Goal: Task Accomplishment & Management: Complete application form

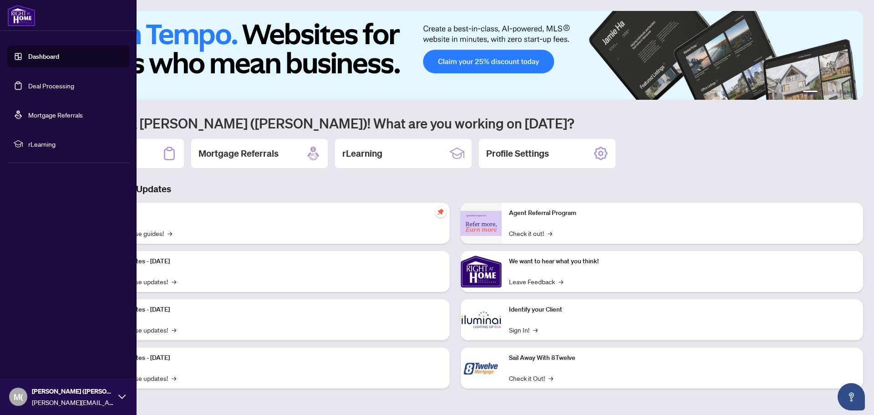
click at [44, 81] on link "Deal Processing" at bounding box center [51, 85] width 46 height 8
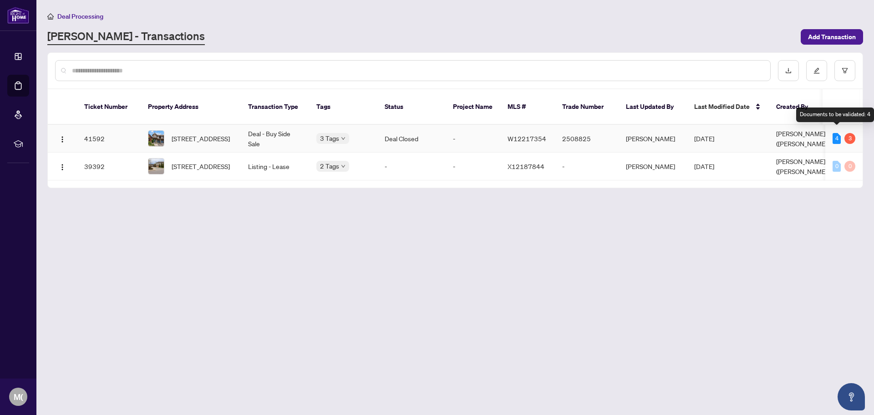
click at [836, 136] on div "4" at bounding box center [836, 138] width 8 height 11
click at [850, 133] on div "3" at bounding box center [849, 138] width 11 height 11
click at [852, 133] on div "3" at bounding box center [849, 138] width 11 height 11
click at [854, 116] on div "Pending requirements: 3" at bounding box center [840, 114] width 66 height 15
click at [284, 131] on td "Deal - Buy Side Sale" at bounding box center [275, 139] width 68 height 28
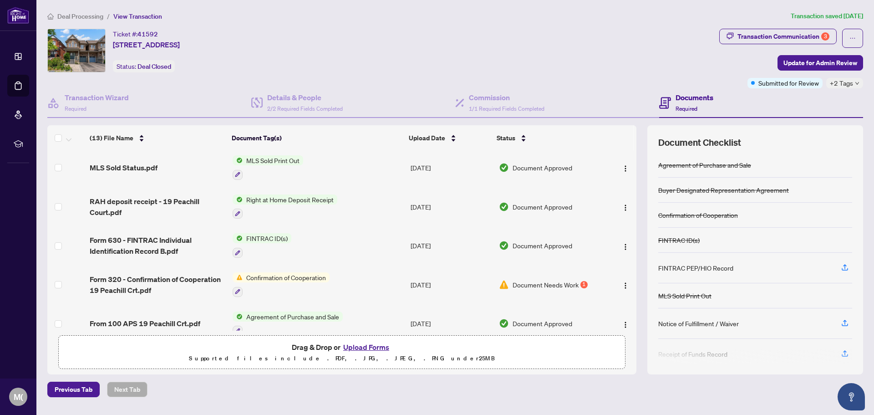
scroll to position [319, 0]
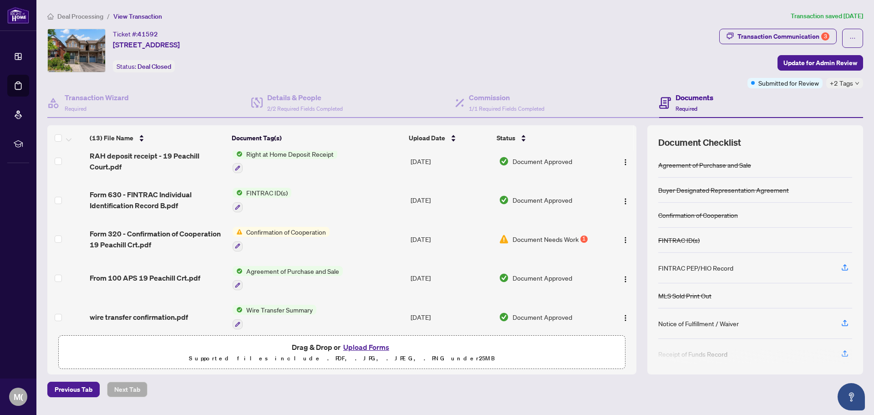
click at [576, 234] on div "Document Needs Work 1" at bounding box center [550, 239] width 103 height 10
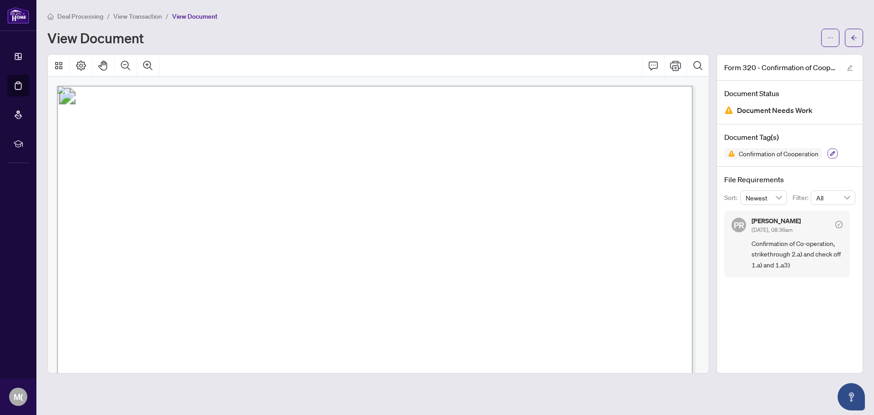
click at [836, 149] on button "button" at bounding box center [832, 153] width 10 height 10
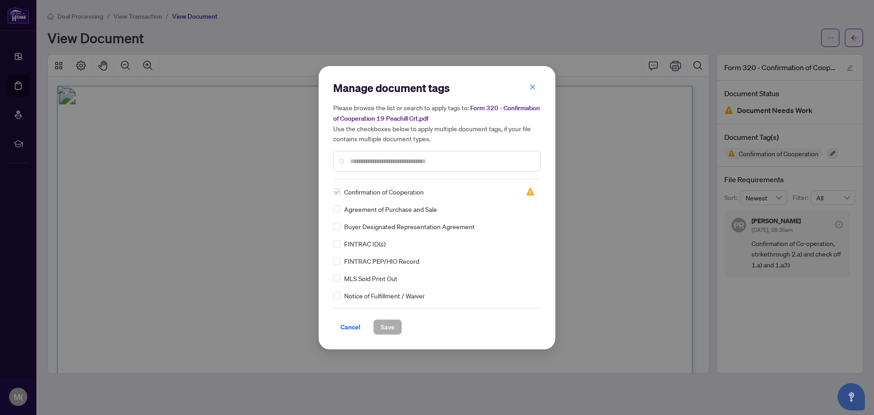
click at [426, 176] on div "Manage document tags Please browse the list or search to apply tags to: Form 32…" at bounding box center [437, 130] width 208 height 99
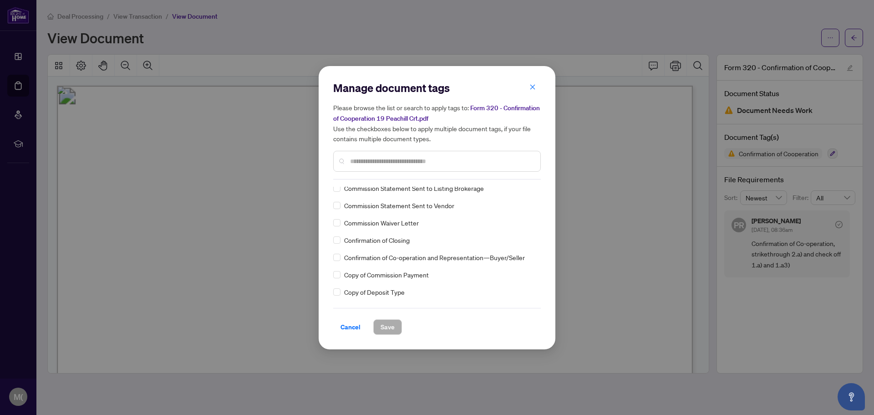
scroll to position [865, 0]
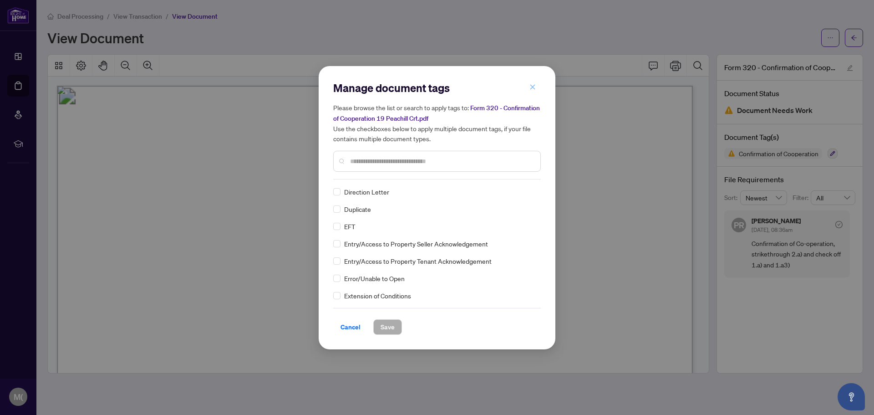
click at [530, 90] on icon "close" at bounding box center [532, 87] width 6 height 6
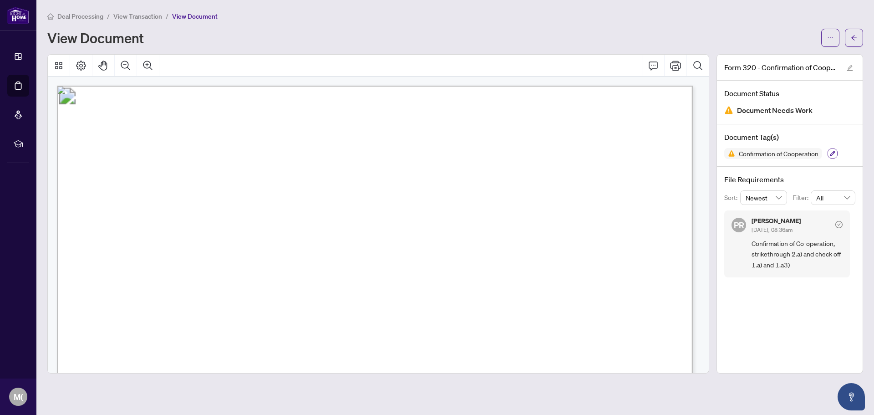
click at [838, 152] on button "button" at bounding box center [832, 153] width 10 height 10
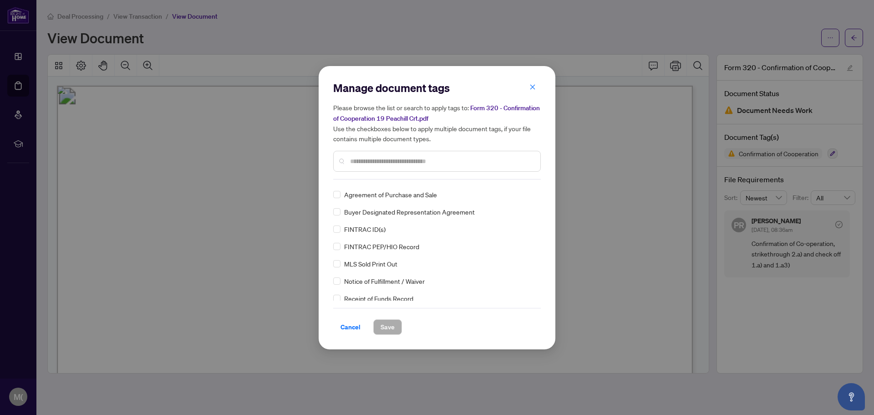
scroll to position [0, 0]
click at [337, 192] on label at bounding box center [336, 192] width 7 height 10
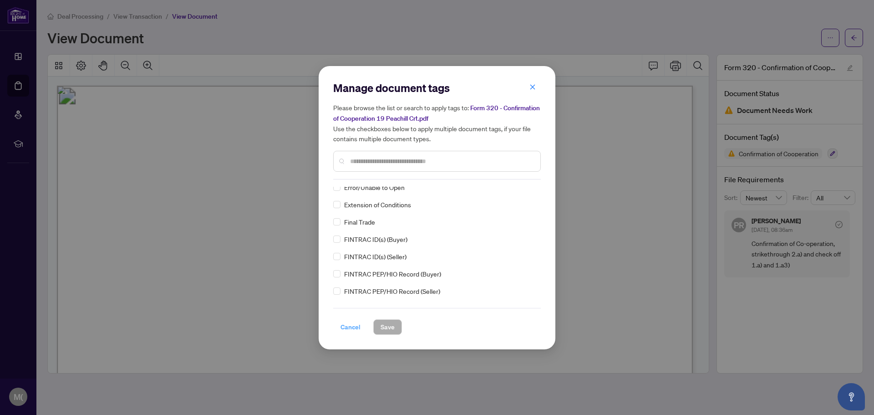
click at [350, 327] on span "Cancel" at bounding box center [350, 327] width 20 height 15
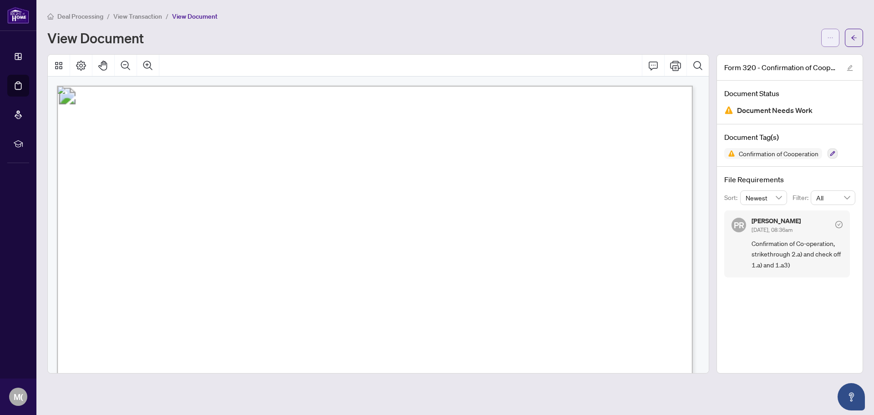
click at [837, 34] on button "button" at bounding box center [830, 38] width 18 height 18
click at [786, 29] on div "View Document" at bounding box center [455, 38] width 816 height 18
click at [848, 37] on button "button" at bounding box center [854, 38] width 18 height 18
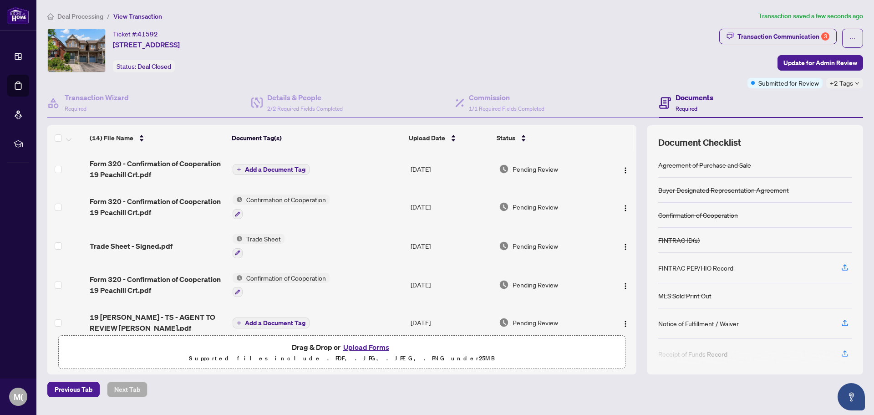
click at [263, 171] on span "Add a Document Tag" at bounding box center [275, 169] width 61 height 6
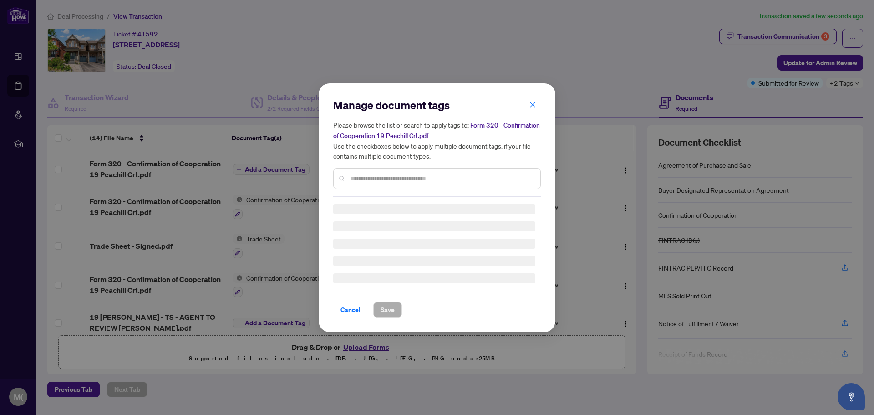
click at [404, 174] on div "Manage document tags Please browse the list or search to apply tags to: Form 32…" at bounding box center [437, 147] width 208 height 99
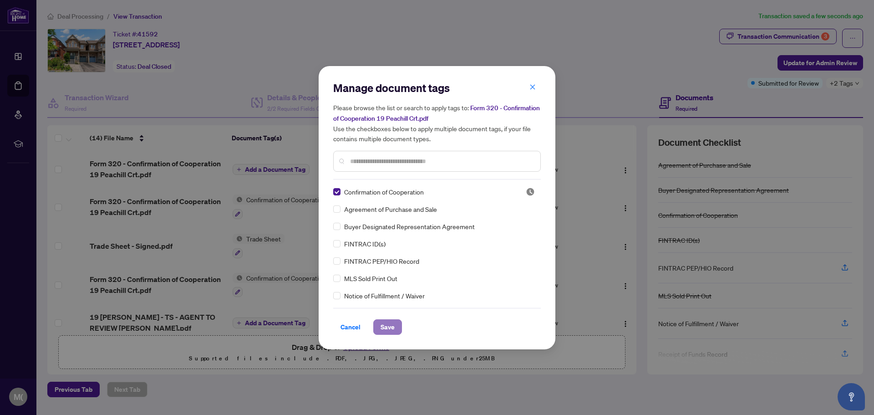
click at [398, 329] on button "Save" at bounding box center [387, 326] width 29 height 15
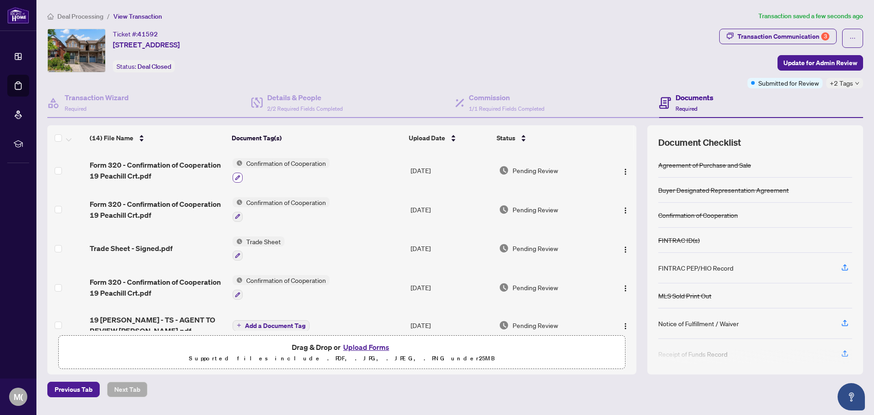
click at [236, 182] on button "button" at bounding box center [238, 178] width 10 height 10
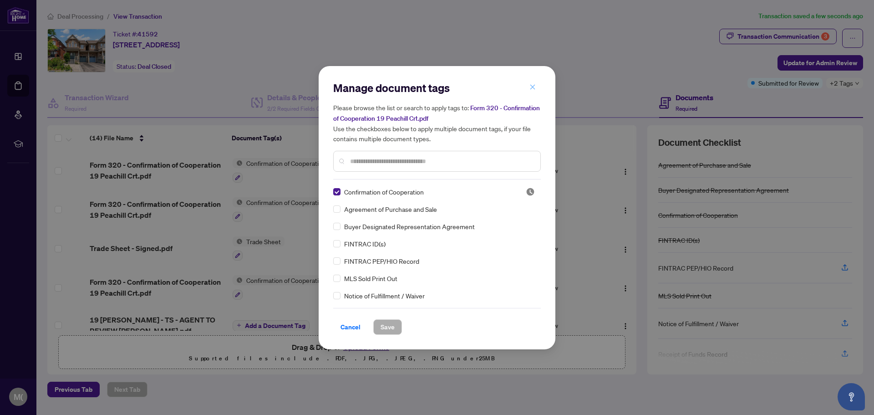
click at [532, 84] on span "button" at bounding box center [532, 87] width 6 height 15
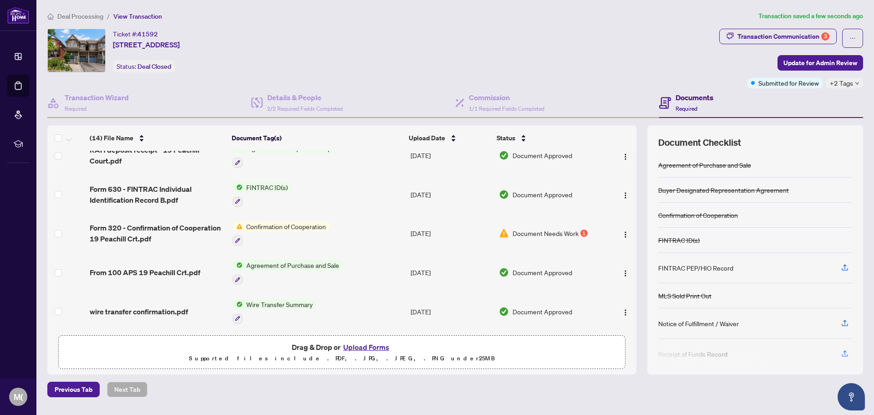
scroll to position [364, 0]
click at [214, 347] on div "Drag & Drop or Upload Forms Supported files include .PDF, .JPG, .JPEG, .PNG und…" at bounding box center [341, 352] width 555 height 23
click at [826, 62] on span "Update for Admin Review" at bounding box center [820, 63] width 74 height 15
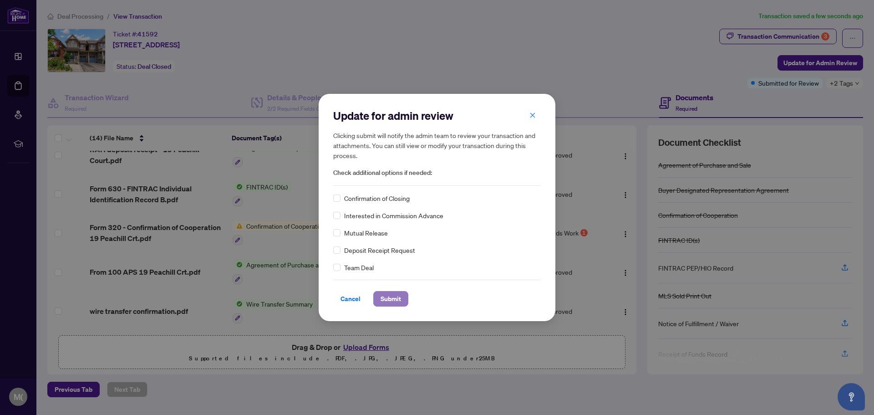
click at [394, 297] on span "Submit" at bounding box center [391, 298] width 20 height 15
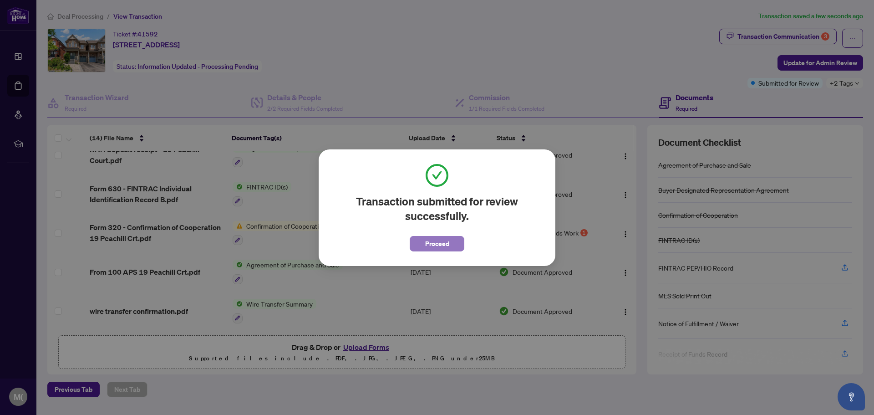
click at [438, 244] on span "Proceed" at bounding box center [437, 243] width 24 height 15
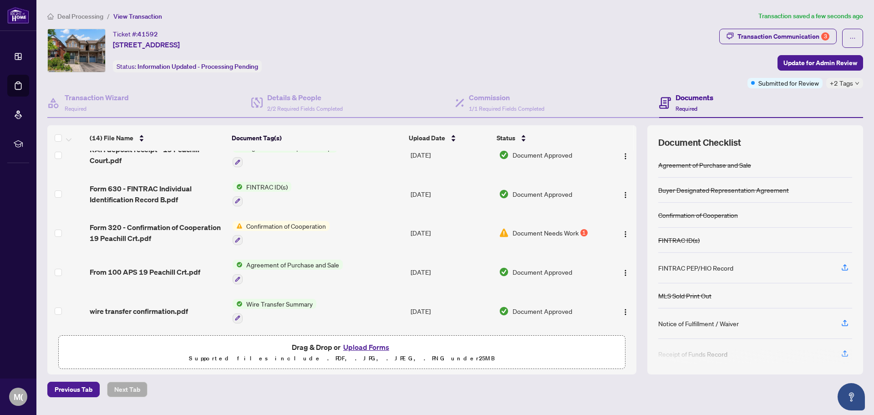
click at [694, 95] on h4 "Documents" at bounding box center [694, 97] width 38 height 11
click at [691, 110] on span "Required" at bounding box center [686, 108] width 22 height 7
click at [696, 98] on h4 "Documents" at bounding box center [694, 97] width 38 height 11
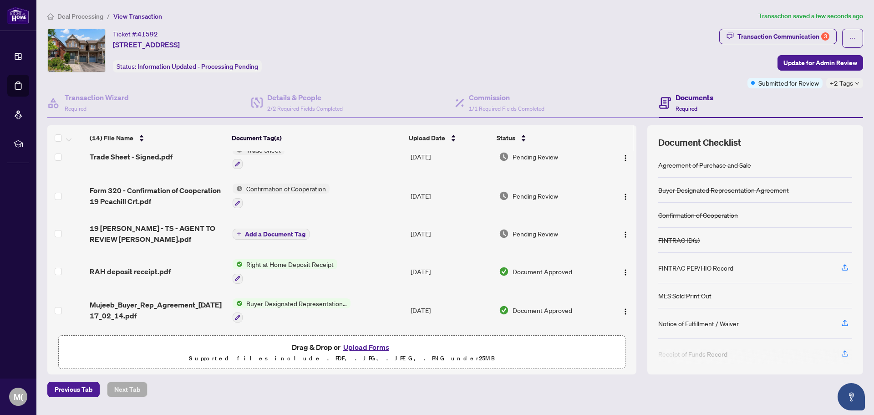
scroll to position [0, 0]
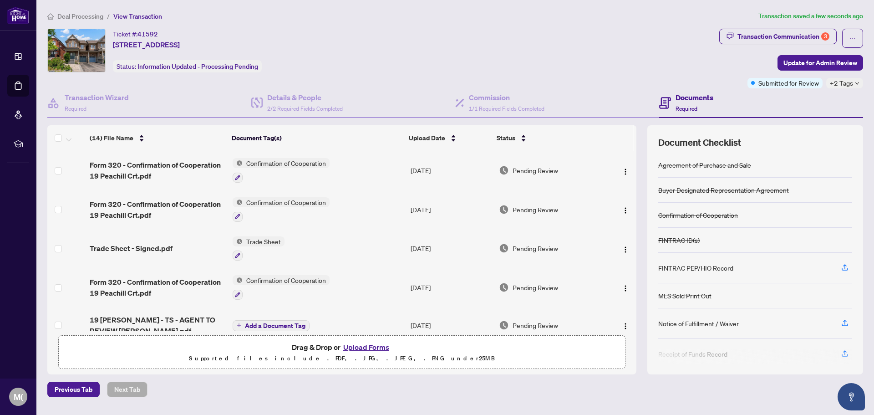
drag, startPoint x: 284, startPoint y: 46, endPoint x: 115, endPoint y: 32, distance: 169.5
click at [115, 32] on div "Ticket #: 41592 [STREET_ADDRESS] Status: Information Updated - Processing Pendi…" at bounding box center [381, 51] width 668 height 44
copy div "Ticket #: 41592 [STREET_ADDRESS]"
